Goal: Task Accomplishment & Management: Manage account settings

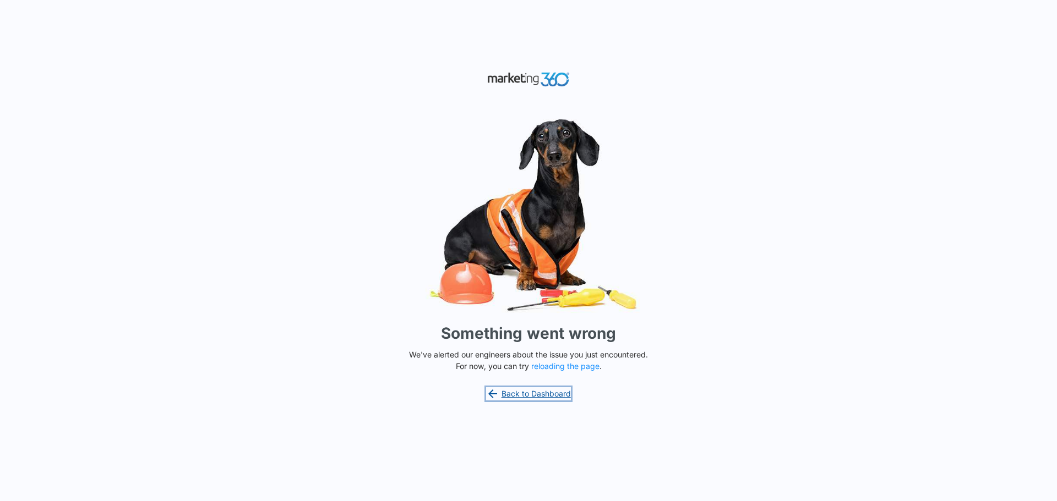
click at [515, 394] on link "Back to Dashboard" at bounding box center [528, 394] width 85 height 13
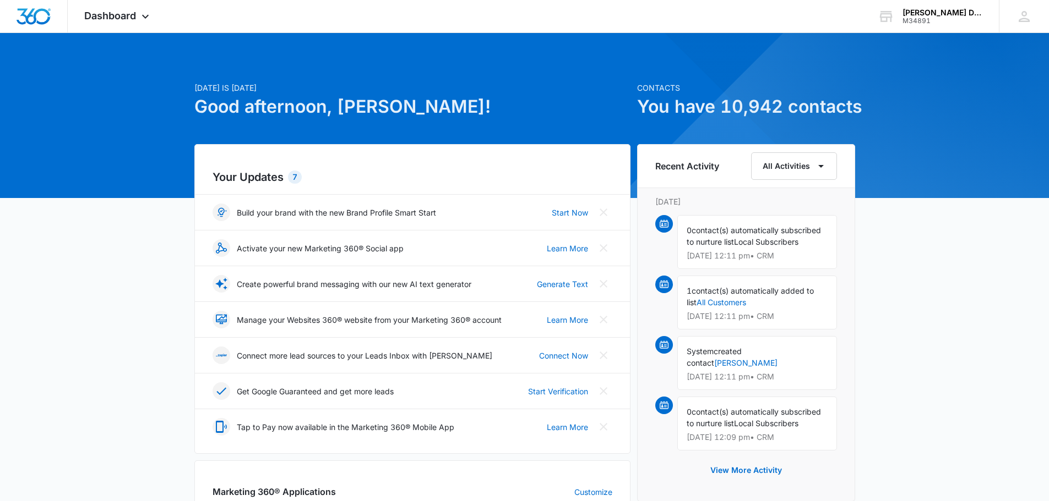
click at [303, 106] on h1 "Good afternoon, [PERSON_NAME]!" at bounding box center [412, 107] width 436 height 26
click at [1024, 21] on icon at bounding box center [1023, 16] width 11 height 11
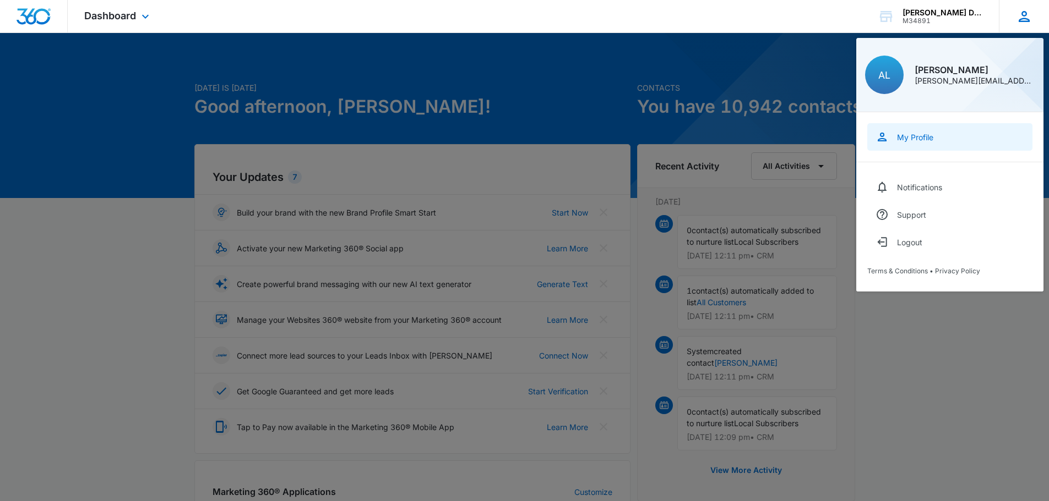
click at [925, 140] on div "My Profile" at bounding box center [915, 137] width 36 height 9
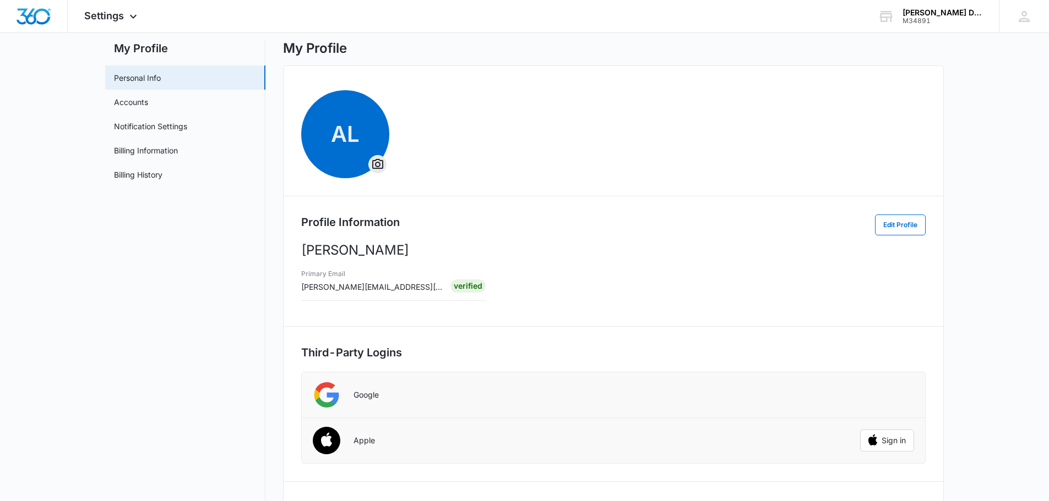
scroll to position [2, 0]
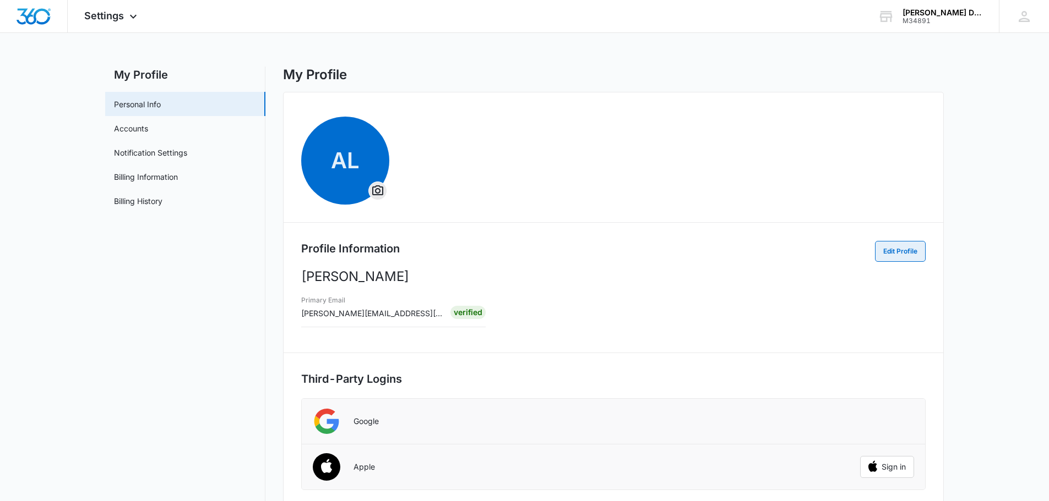
click at [897, 255] on button "Edit Profile" at bounding box center [900, 251] width 51 height 21
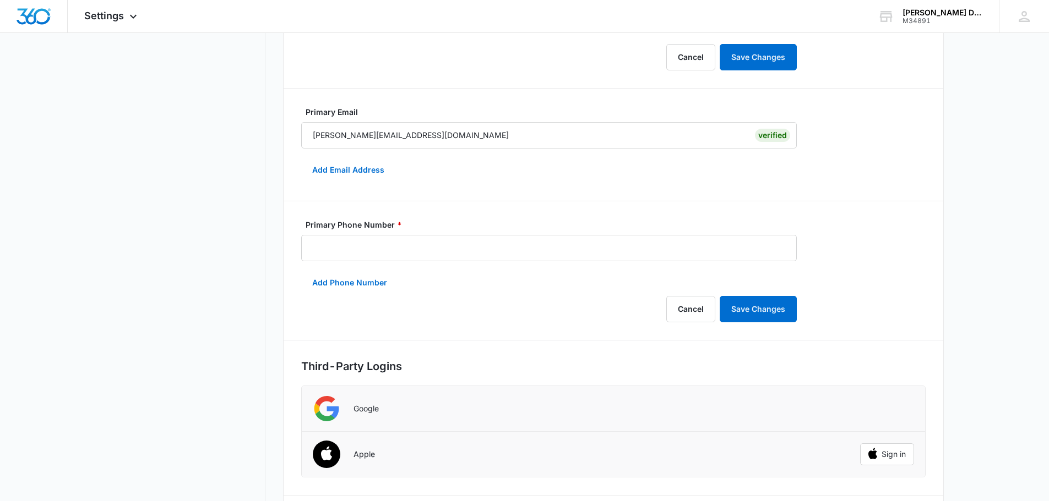
scroll to position [332, 0]
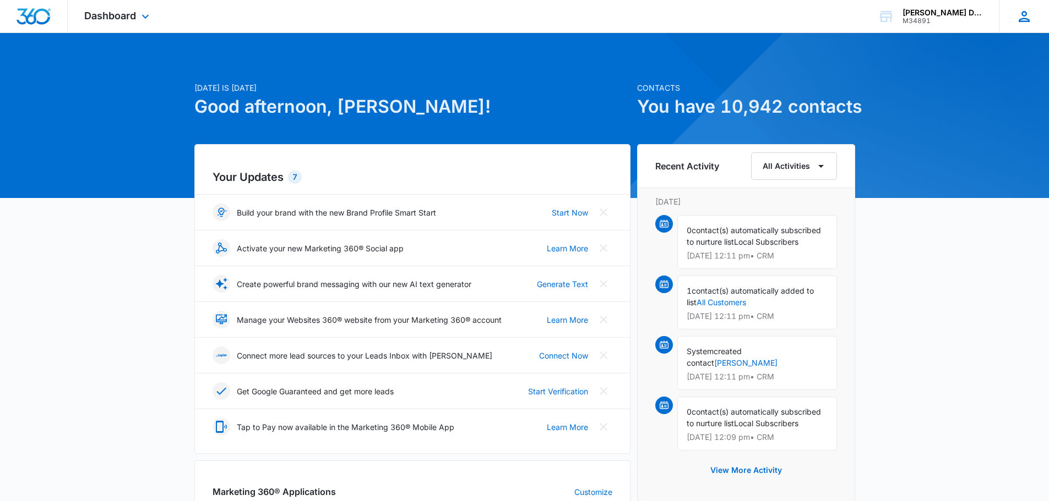
click at [1023, 21] on icon at bounding box center [1023, 16] width 11 height 11
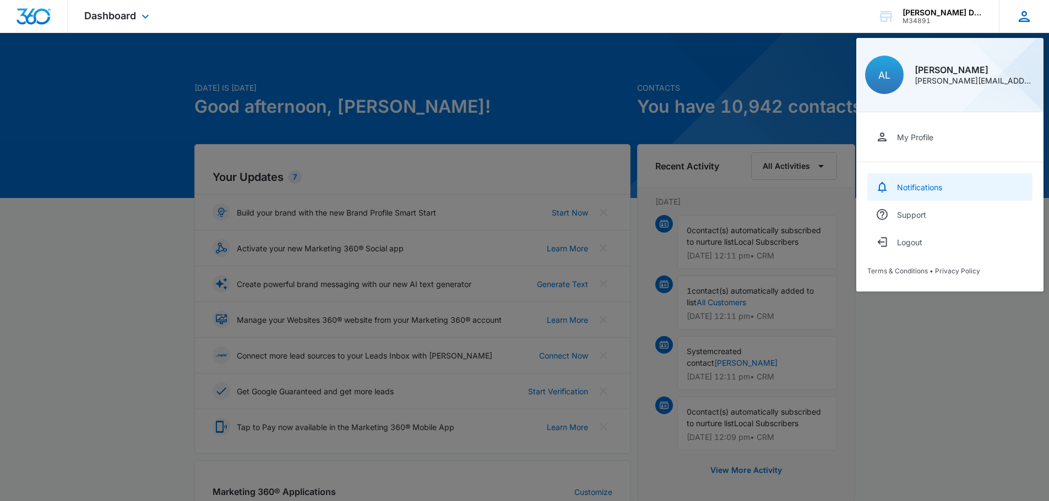
click at [928, 196] on link "Notifications" at bounding box center [949, 187] width 165 height 28
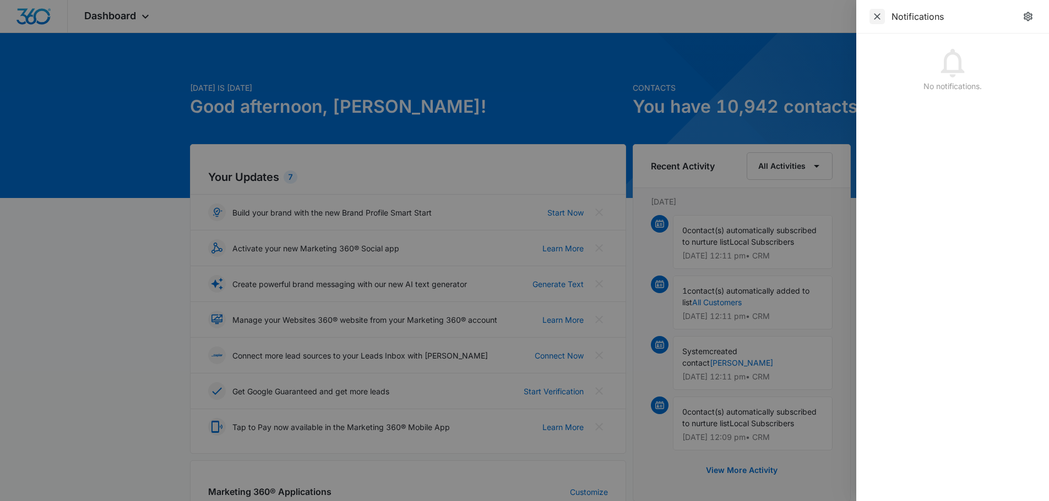
click at [874, 18] on icon "Close" at bounding box center [876, 16] width 11 height 11
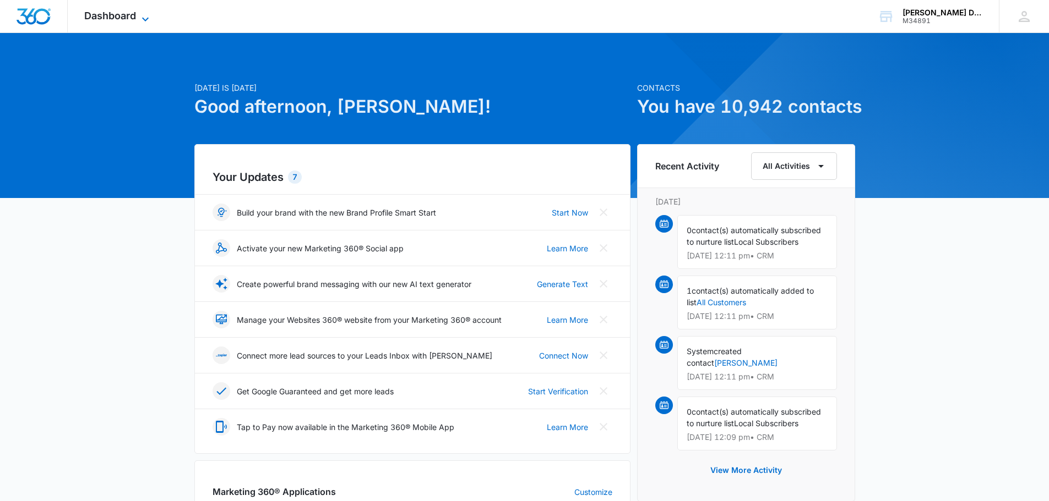
click at [126, 12] on span "Dashboard" at bounding box center [110, 16] width 52 height 12
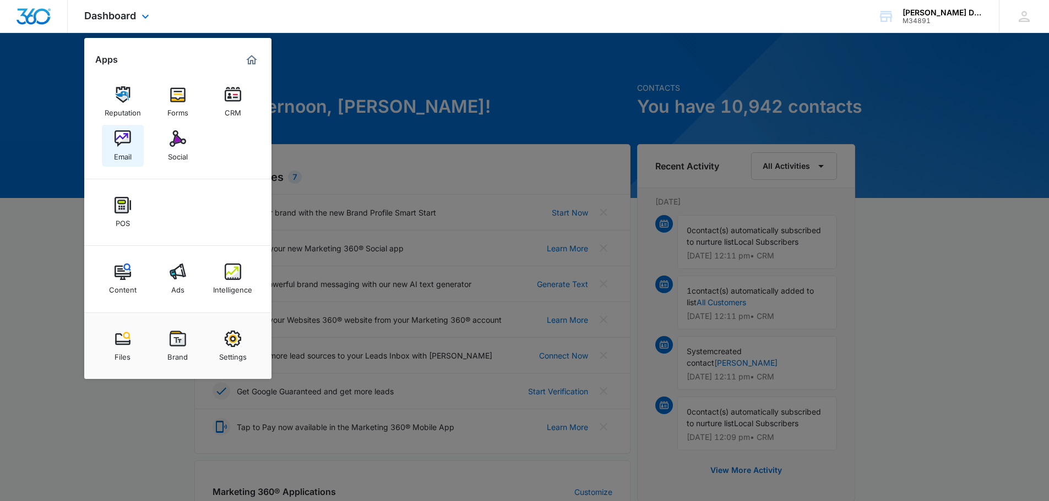
click at [129, 142] on img at bounding box center [122, 138] width 17 height 17
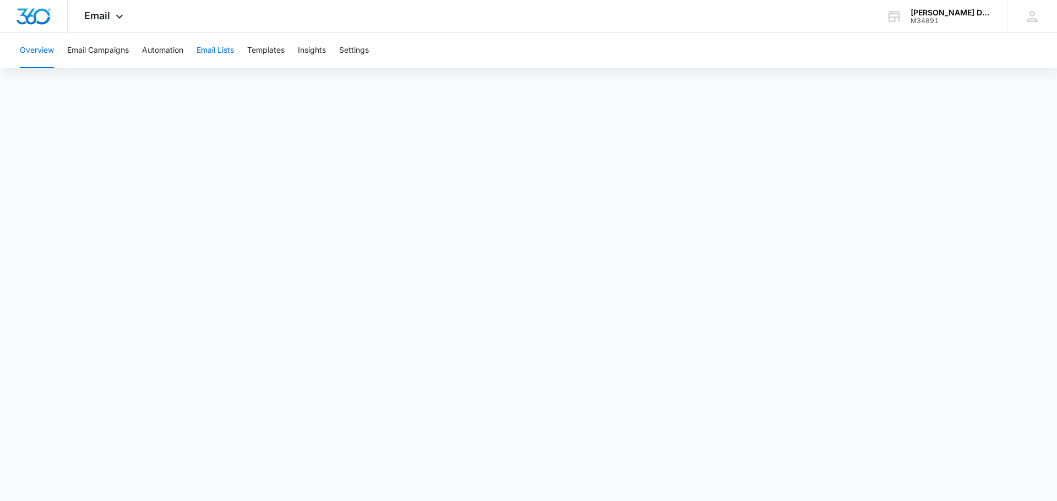
click at [228, 50] on button "Email Lists" at bounding box center [215, 50] width 37 height 35
